Goal: Task Accomplishment & Management: Complete application form

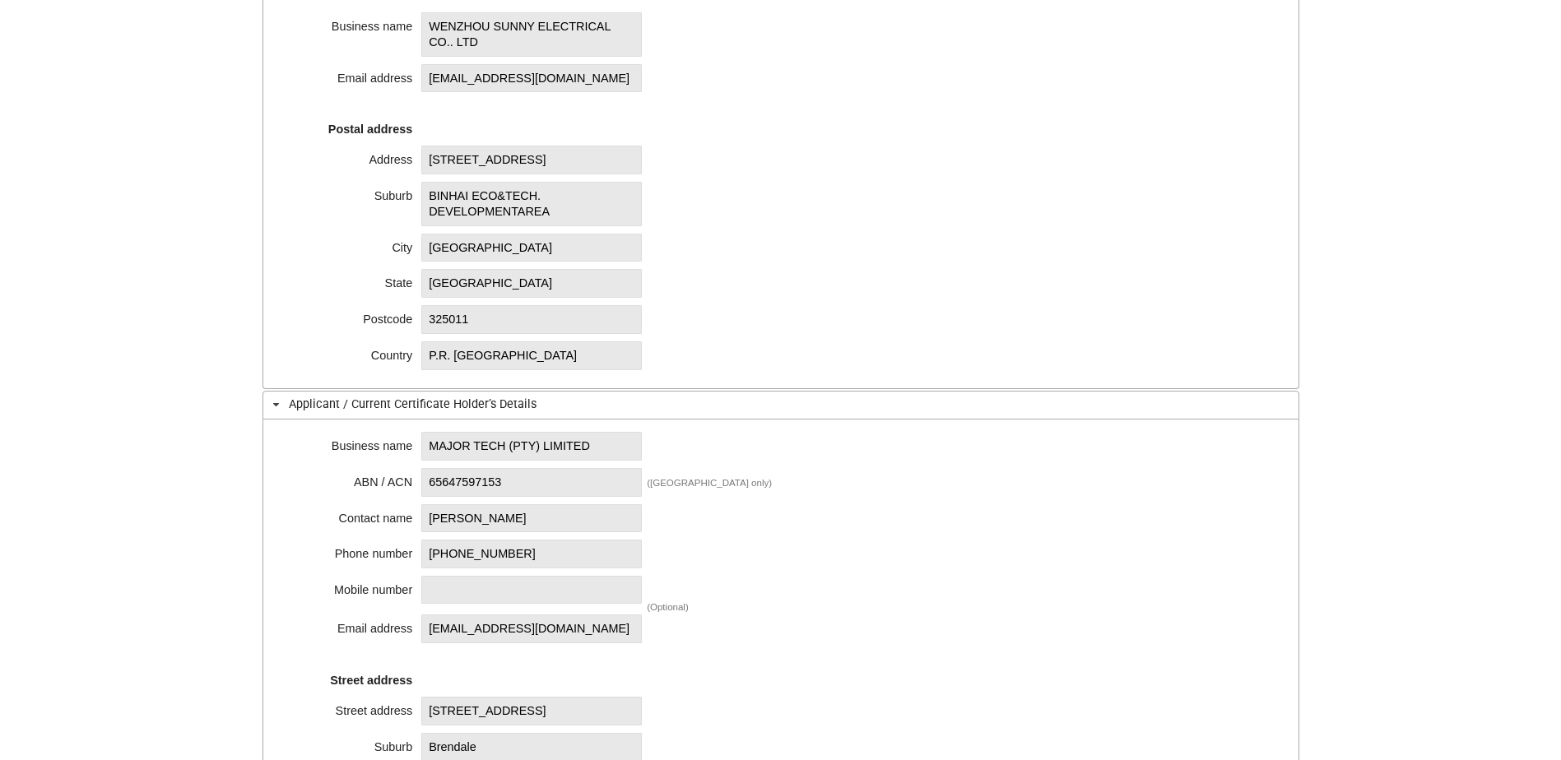
scroll to position [576, 0]
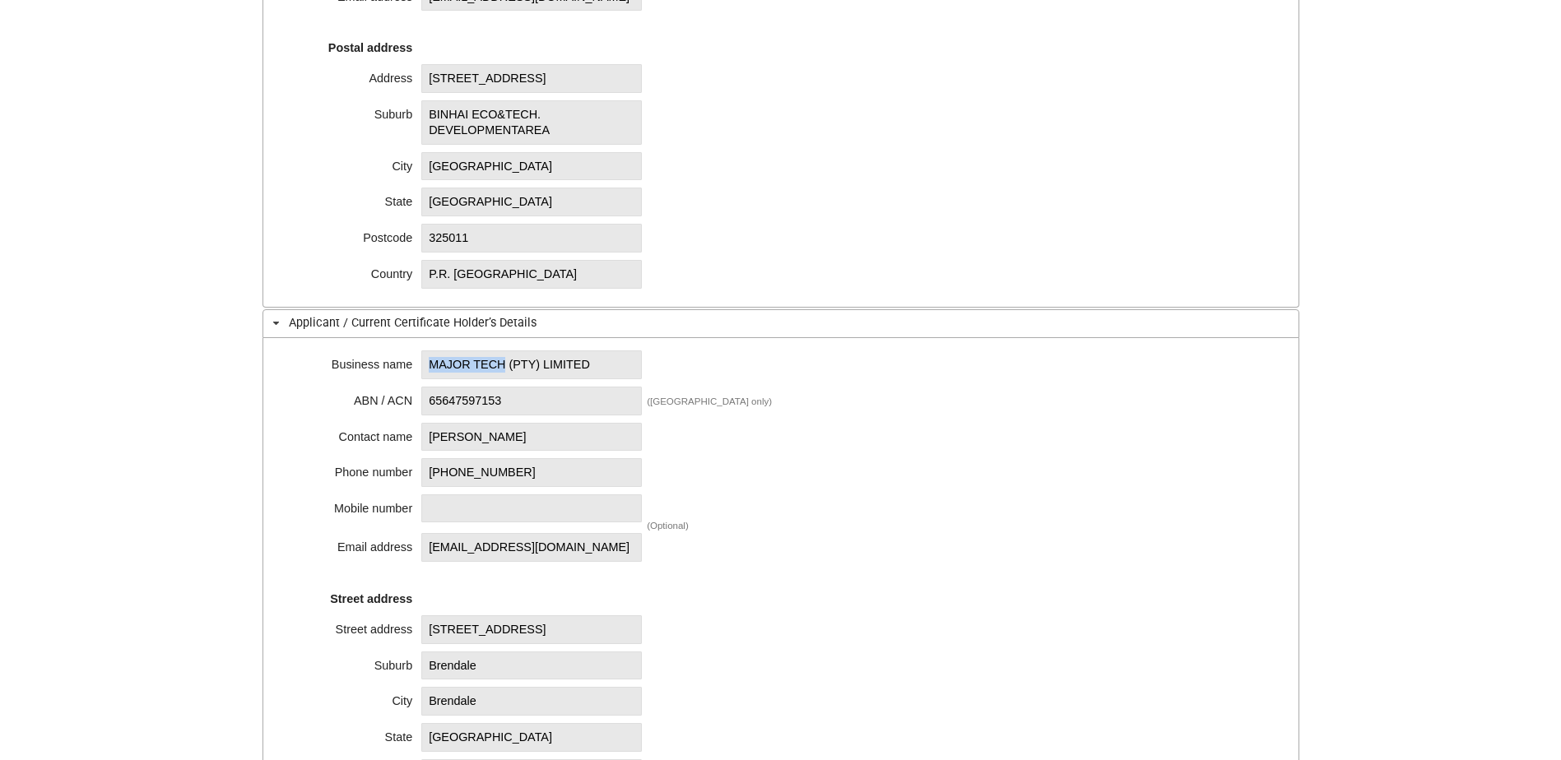
drag, startPoint x: 428, startPoint y: 365, endPoint x: 507, endPoint y: 366, distance: 79.0
click at [507, 366] on span "MAJOR TECH (PTY) LIMITED" at bounding box center [531, 365] width 221 height 29
copy span "MAJOR TECH"
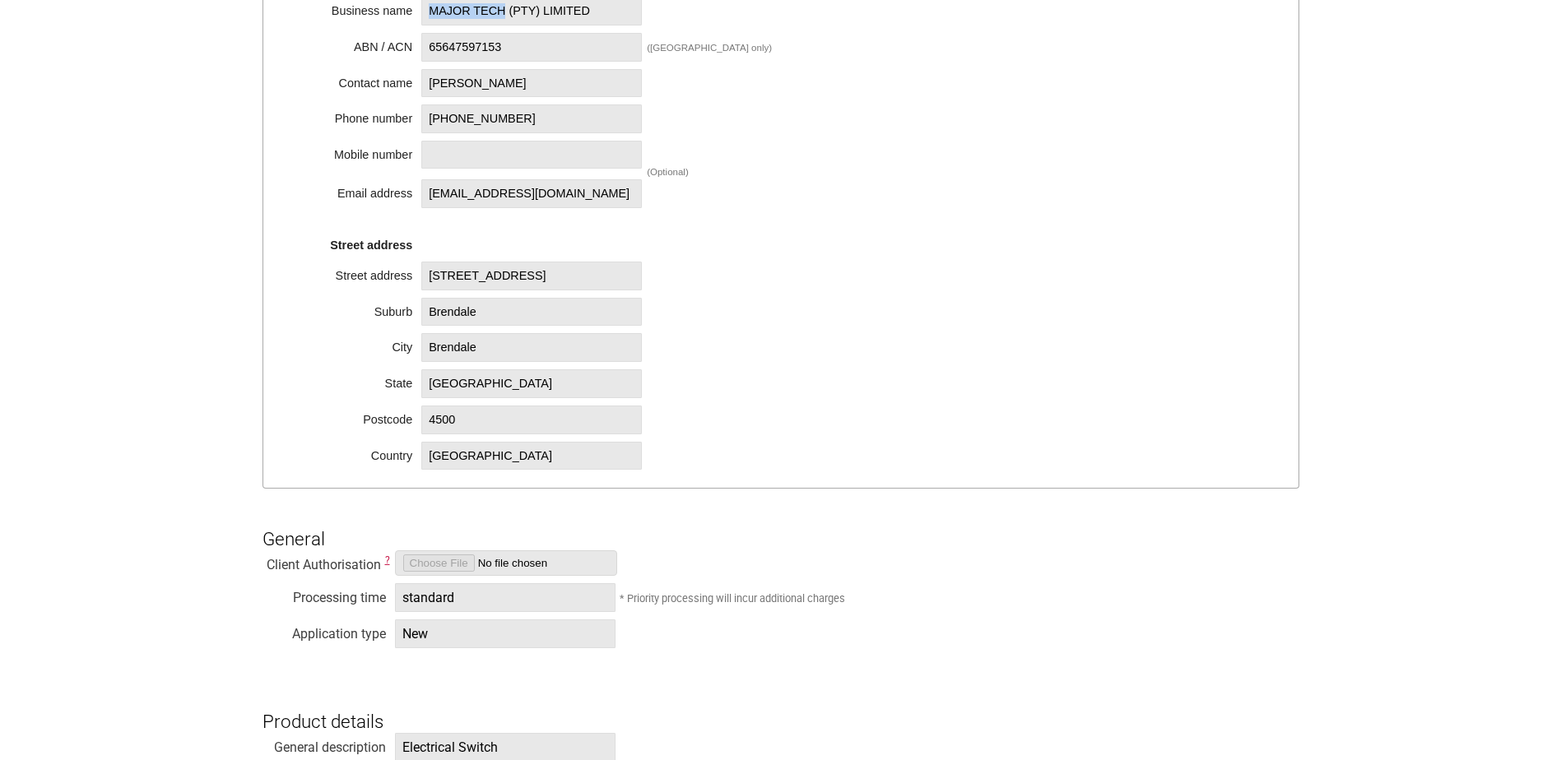
scroll to position [1152, 0]
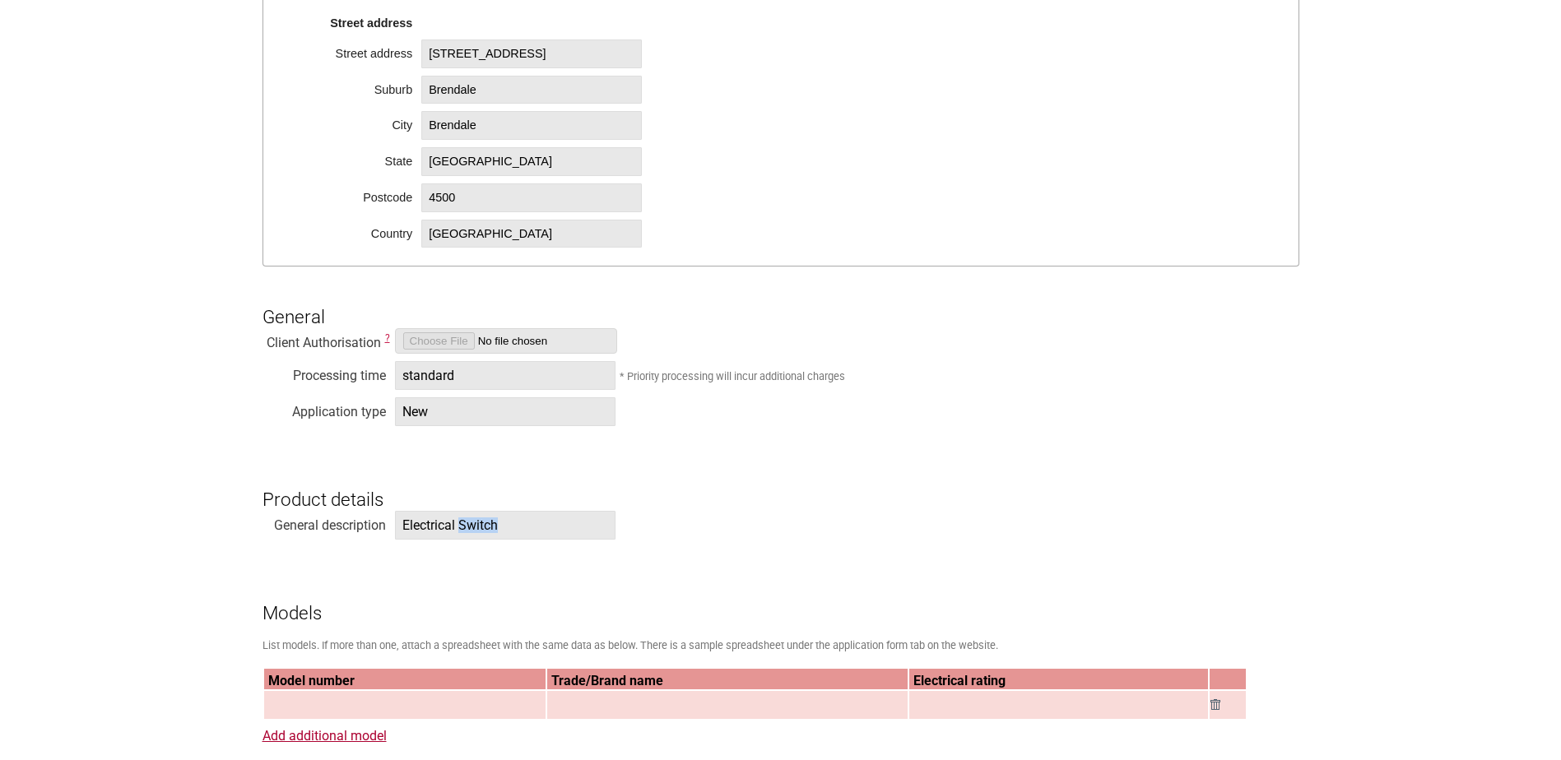
drag, startPoint x: 500, startPoint y: 531, endPoint x: 461, endPoint y: 531, distance: 39.5
click at [461, 531] on span "Electrical Switch" at bounding box center [505, 525] width 221 height 29
copy span "Switch"
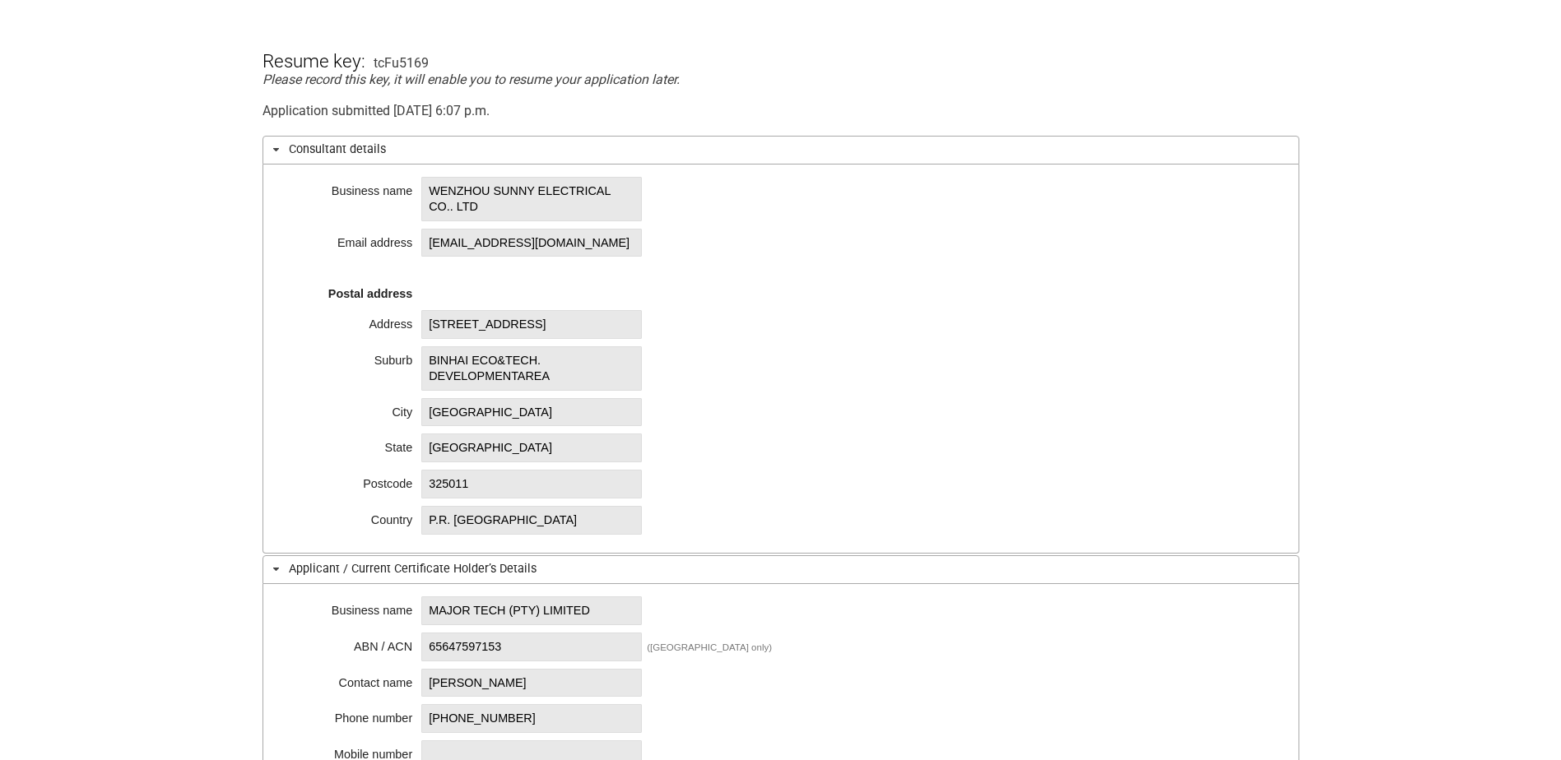
scroll to position [329, 0]
drag, startPoint x: 429, startPoint y: 189, endPoint x: 615, endPoint y: 187, distance: 186.0
click at [615, 187] on span "WENZHOU SUNNY ELECTRICAL CO.. LTD" at bounding box center [531, 200] width 221 height 44
copy span "WENZHOU SUNNY ELECTRICAL"
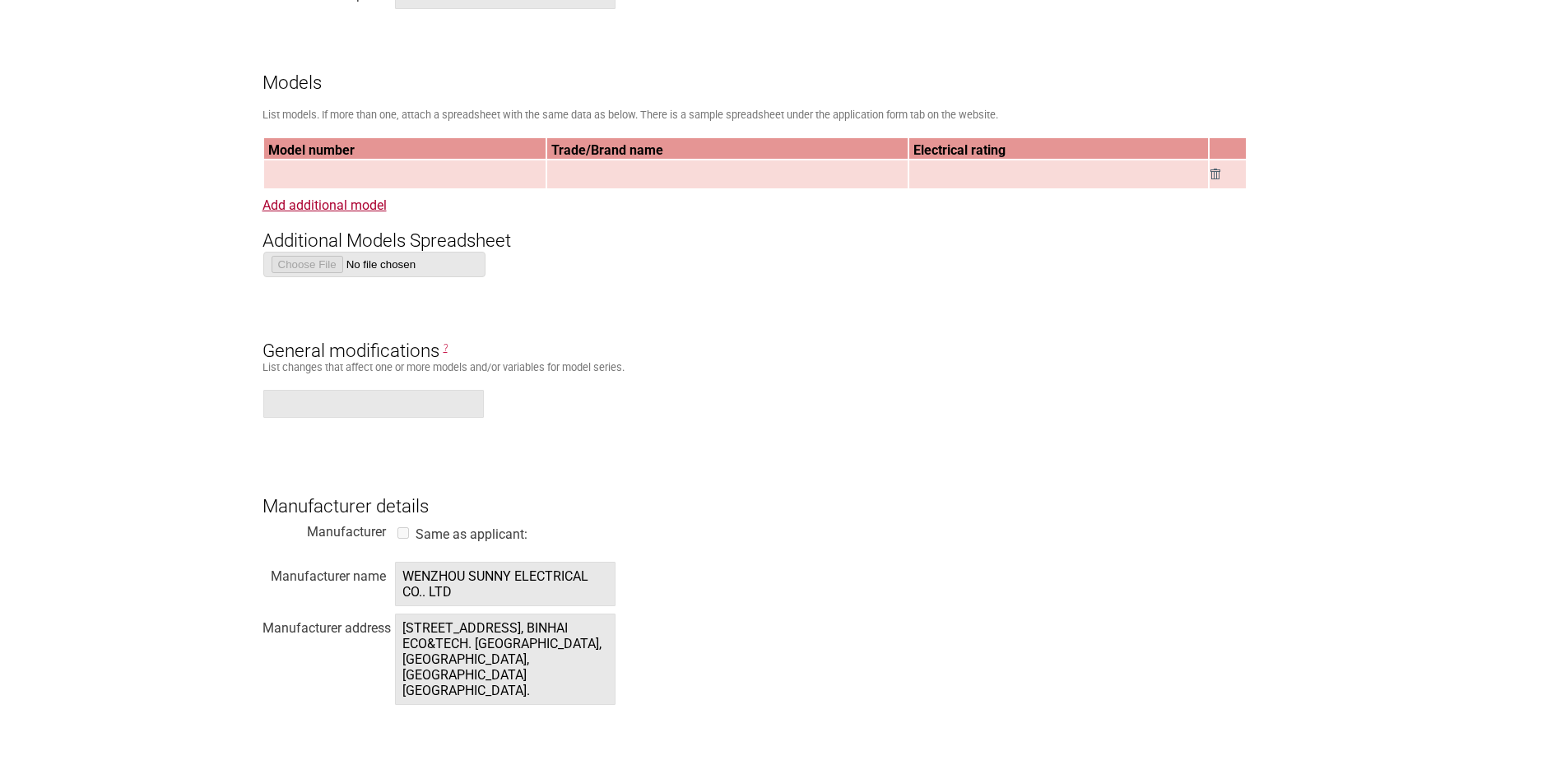
scroll to position [1975, 0]
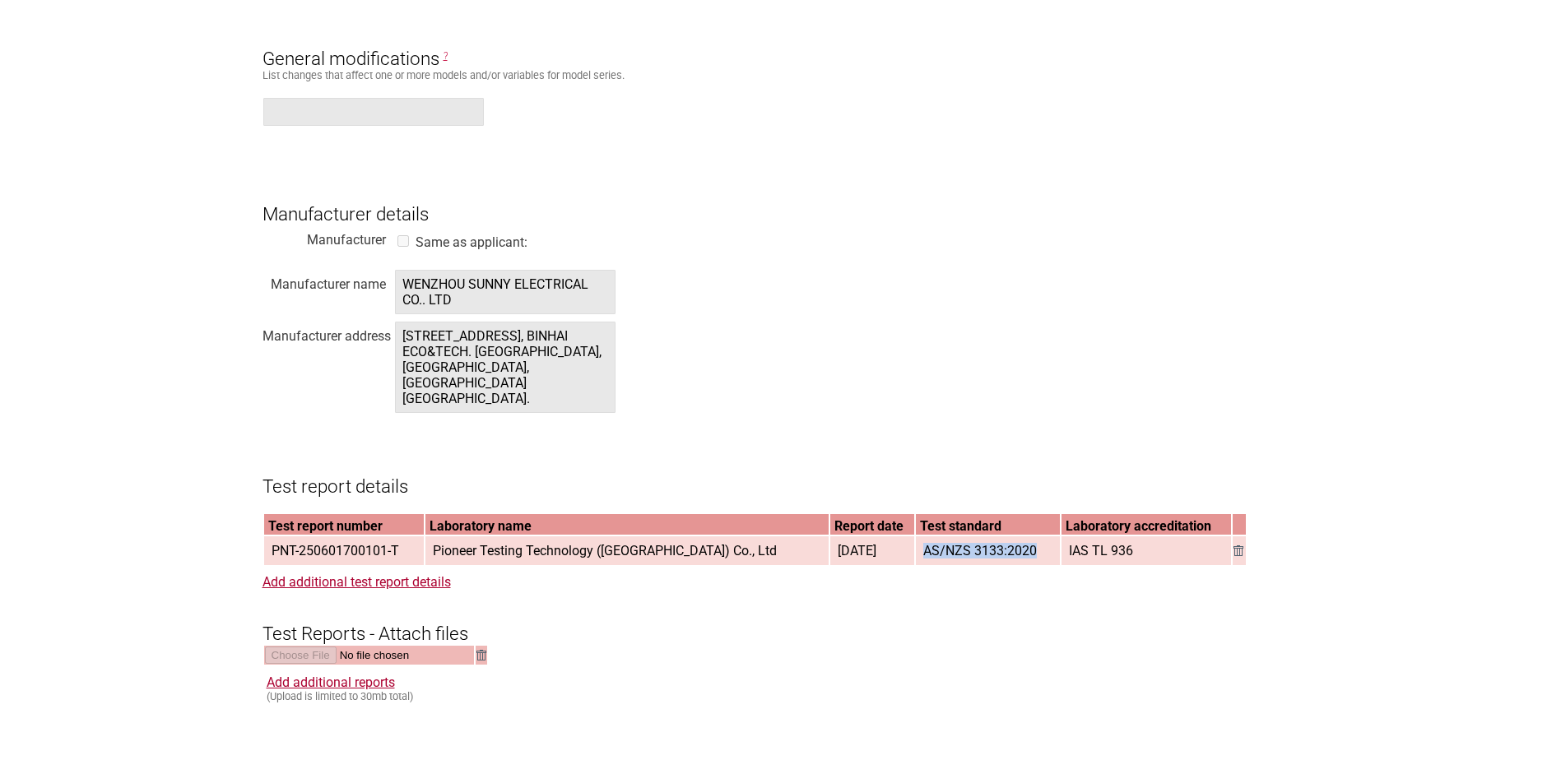
drag, startPoint x: 921, startPoint y: 541, endPoint x: 1034, endPoint y: 542, distance: 113.6
click at [1034, 542] on span "AS/NZS 3133:2020" at bounding box center [980, 550] width 127 height 27
copy span "AS/NZS 3133:2020"
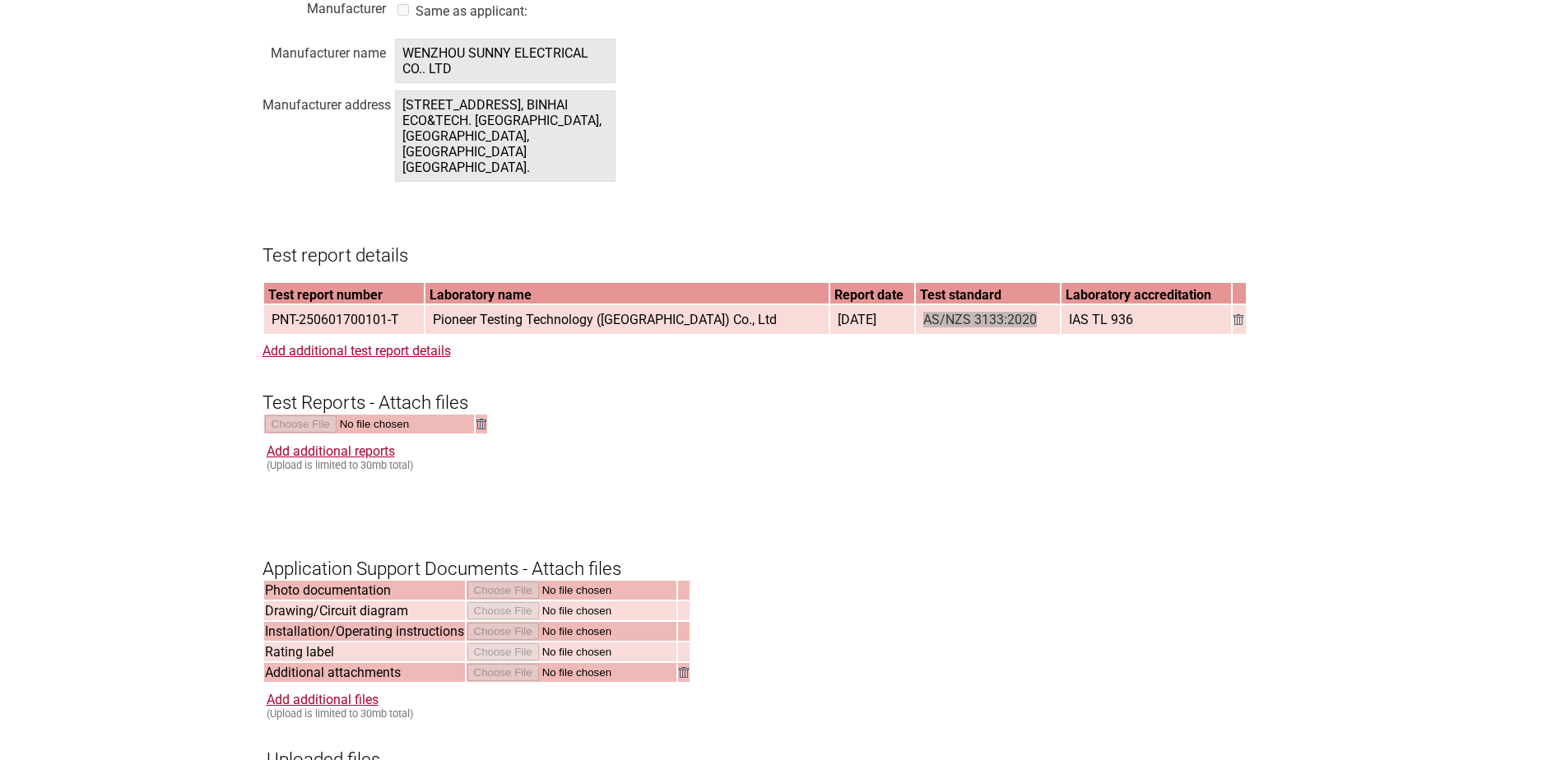
scroll to position [2222, 0]
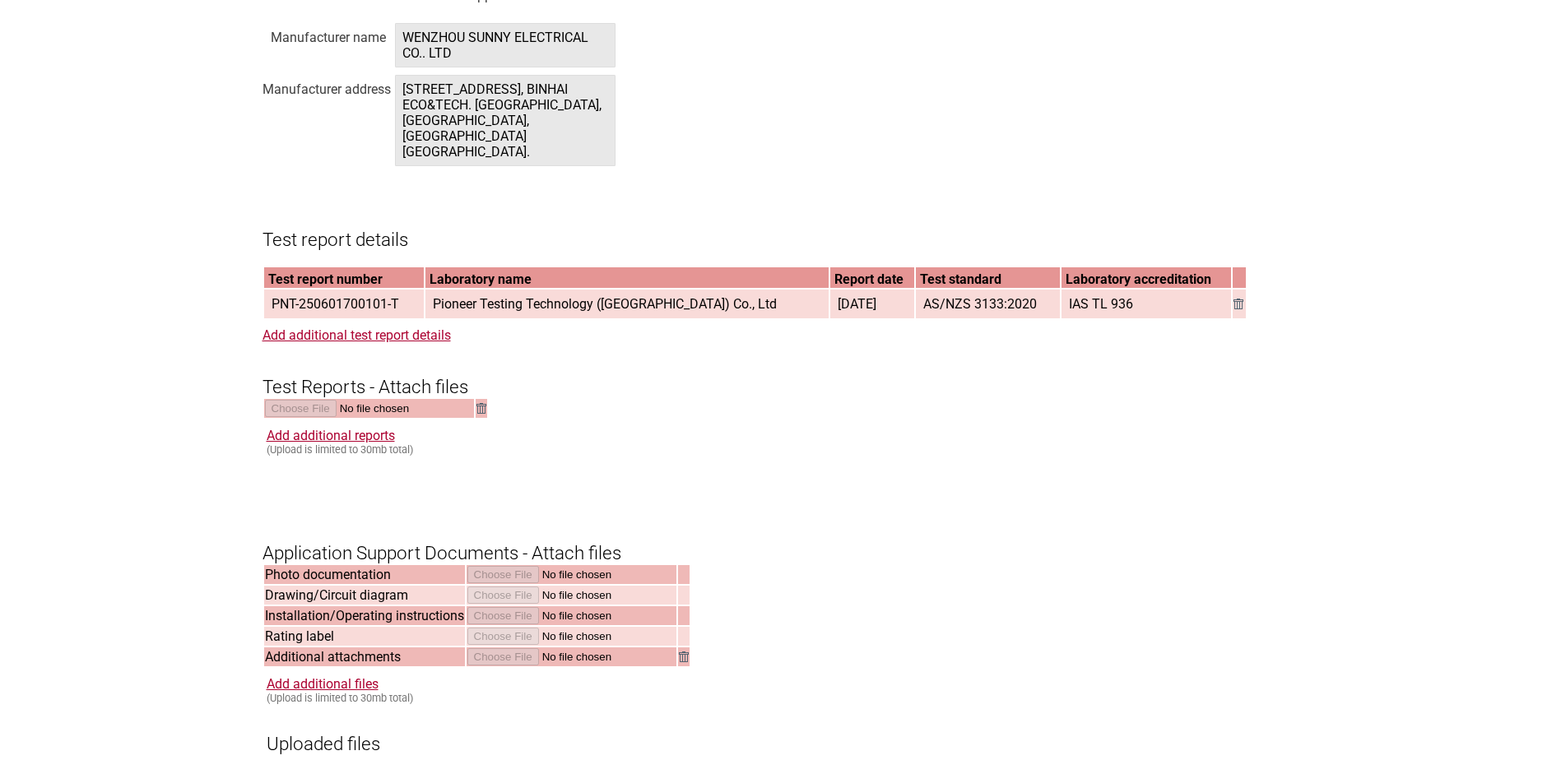
click at [458, 215] on h3 "Test report details" at bounding box center [781, 225] width 1037 height 49
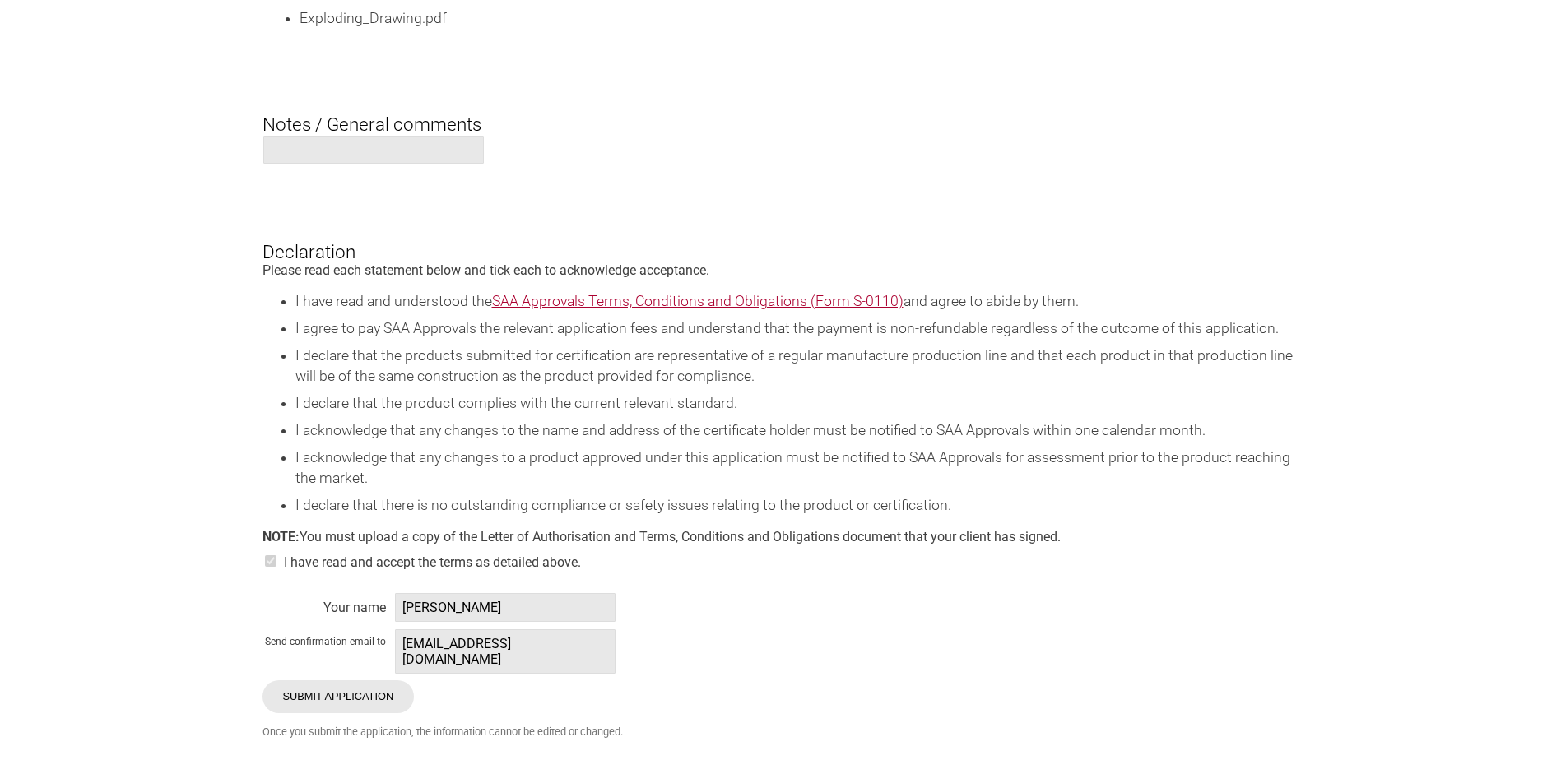
scroll to position [3292, 0]
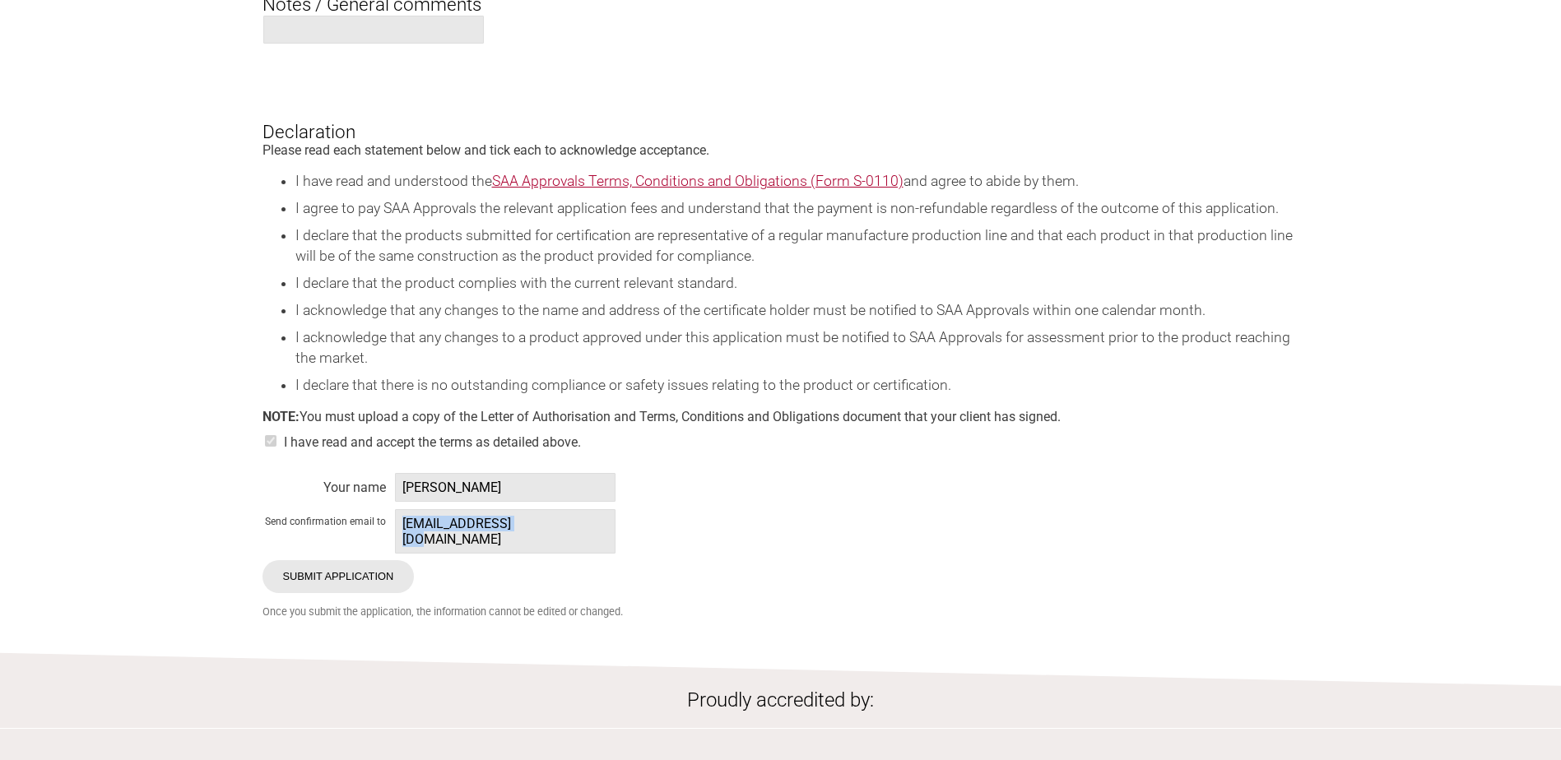
drag, startPoint x: 539, startPoint y: 522, endPoint x: 402, endPoint y: 527, distance: 136.7
click at [402, 527] on span "[EMAIL_ADDRESS][DOMAIN_NAME]" at bounding box center [505, 531] width 221 height 44
copy span "[EMAIL_ADDRESS][DOMAIN_NAME]"
